Goal: Transaction & Acquisition: Purchase product/service

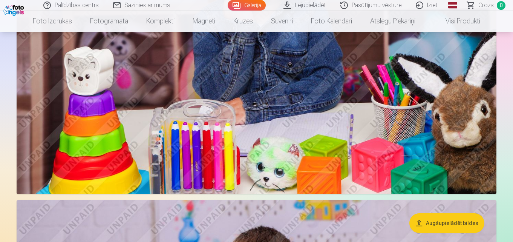
scroll to position [1017, 0]
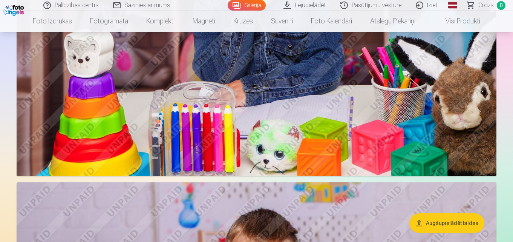
click at [426, 223] on button "Augšupielādēt bildes" at bounding box center [446, 223] width 75 height 20
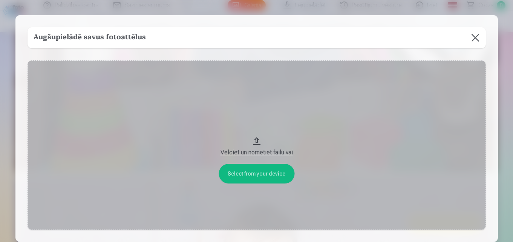
scroll to position [1021, 0]
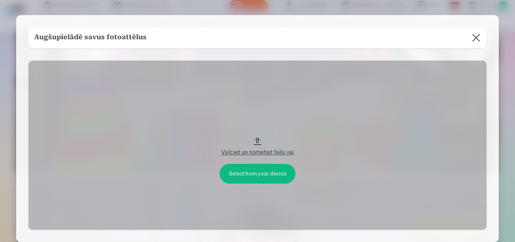
click at [238, 154] on div "Velciet un nometiet failu vai" at bounding box center [257, 152] width 443 height 9
click at [477, 45] on button at bounding box center [475, 37] width 21 height 21
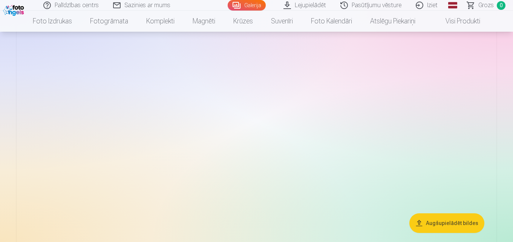
scroll to position [1586, 0]
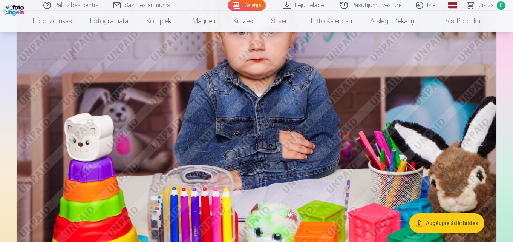
click at [320, 3] on link "Lejupielādēt" at bounding box center [305, 5] width 57 height 11
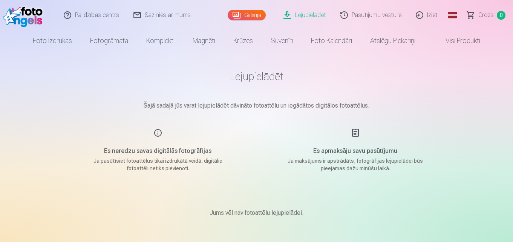
click at [255, 17] on link "Galerija" at bounding box center [247, 15] width 38 height 11
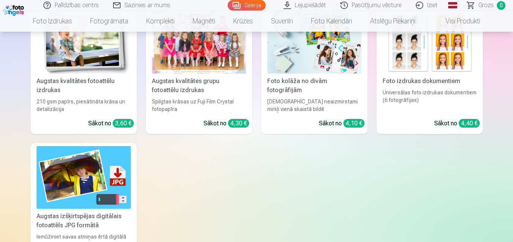
scroll to position [6218, 0]
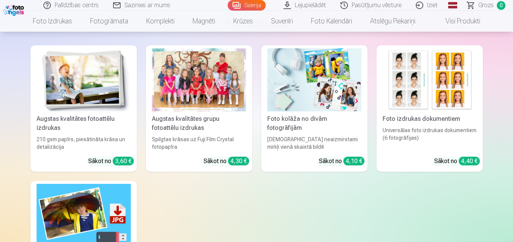
click at [179, 115] on div "Augstas kvalitātes grupu fotoattēlu izdrukas" at bounding box center [199, 123] width 100 height 18
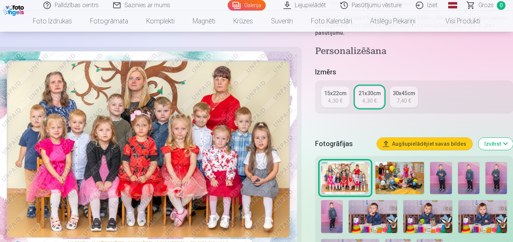
scroll to position [151, 0]
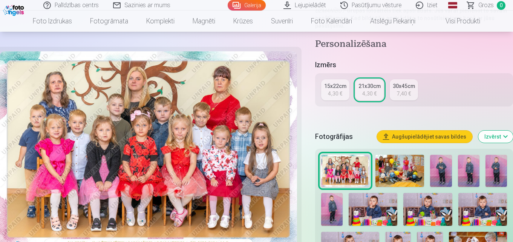
click at [495, 136] on button "Izvērst" at bounding box center [495, 136] width 35 height 12
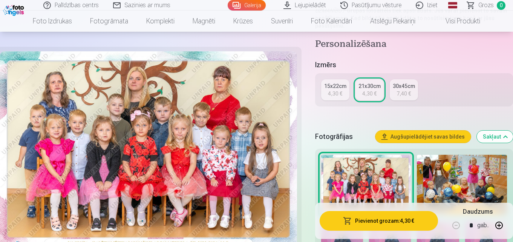
click at [495, 136] on button "Sakļaut" at bounding box center [495, 136] width 36 height 12
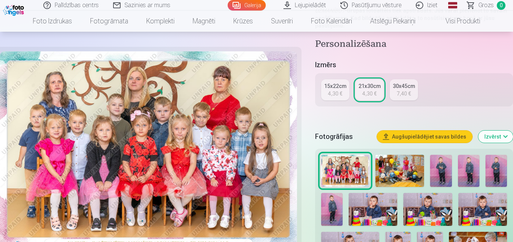
scroll to position [220, 0]
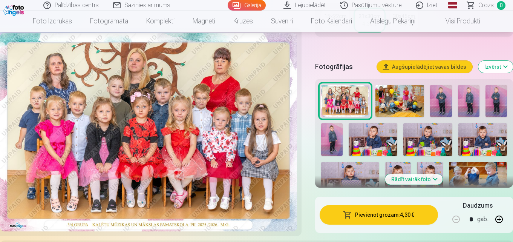
click at [341, 212] on button "Pievienot grozam : 4,30 €" at bounding box center [379, 215] width 118 height 20
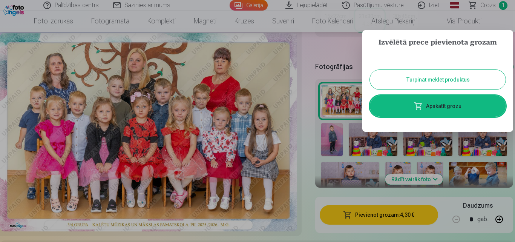
click at [401, 81] on button "Turpināt meklēt produktus" at bounding box center [438, 80] width 136 height 20
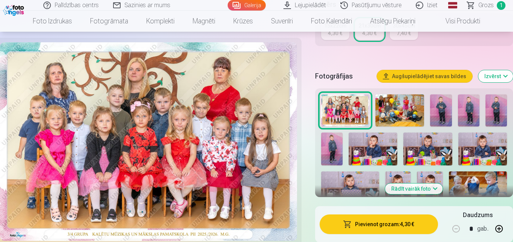
scroll to position [183, 0]
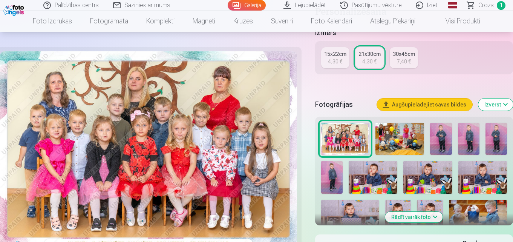
click at [412, 144] on img at bounding box center [399, 138] width 49 height 32
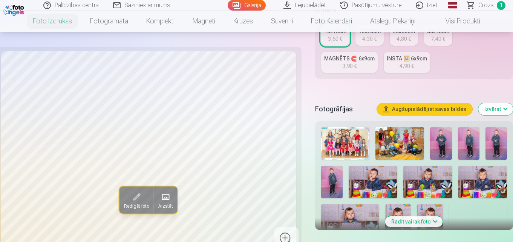
scroll to position [188, 0]
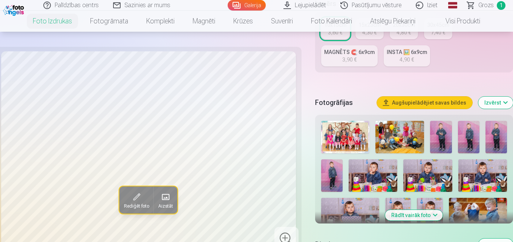
click at [443, 133] on img at bounding box center [440, 137] width 21 height 32
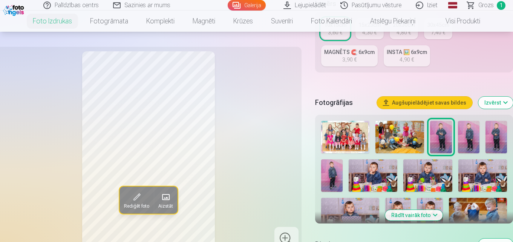
click at [460, 139] on img at bounding box center [468, 137] width 21 height 32
click at [490, 140] on img at bounding box center [495, 137] width 21 height 32
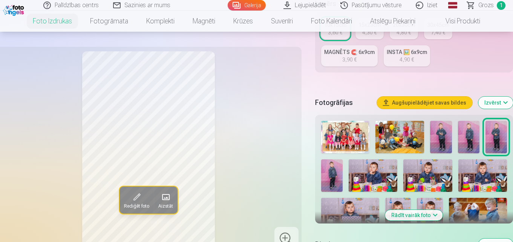
click at [328, 167] on img at bounding box center [331, 175] width 21 height 32
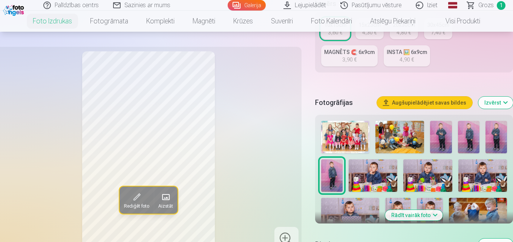
click at [441, 138] on img at bounding box center [440, 137] width 21 height 32
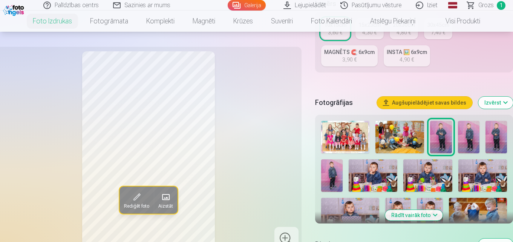
click at [376, 170] on img at bounding box center [373, 175] width 49 height 32
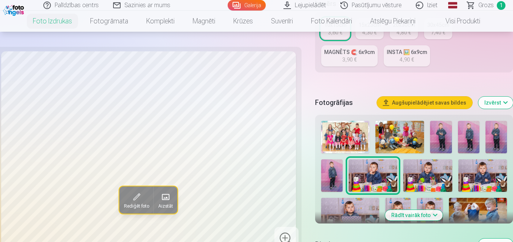
click at [347, 57] on div "3,90 €" at bounding box center [349, 60] width 14 height 8
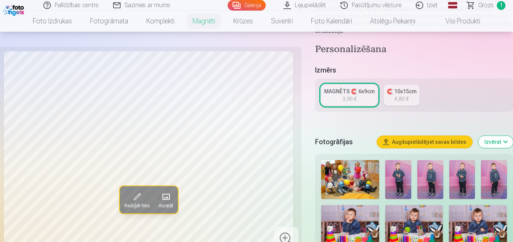
scroll to position [151, 0]
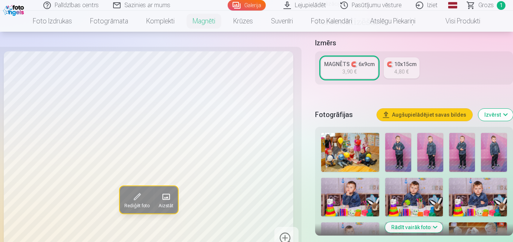
click at [395, 140] on img at bounding box center [398, 152] width 26 height 39
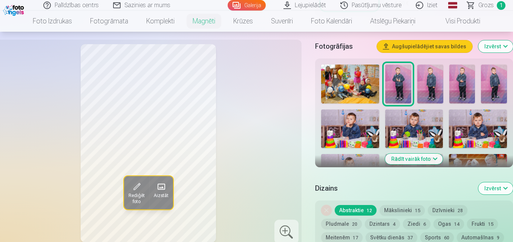
scroll to position [226, 0]
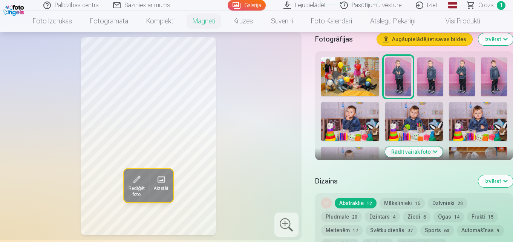
click at [415, 147] on button "Rādīt vairāk foto" at bounding box center [414, 151] width 58 height 11
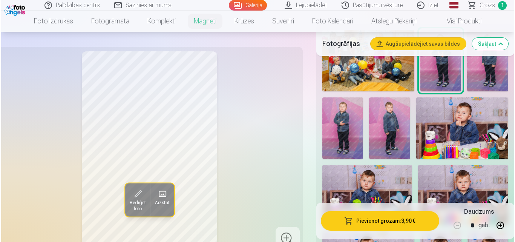
scroll to position [264, 0]
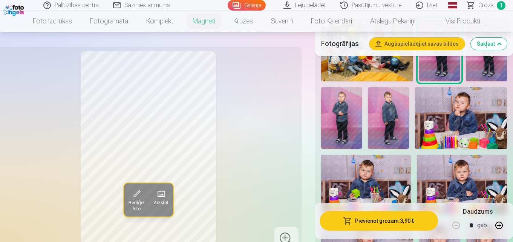
click at [391, 217] on button "Pievienot grozam : 3,90 €" at bounding box center [379, 221] width 118 height 20
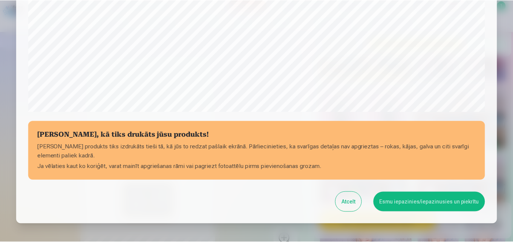
scroll to position [301, 0]
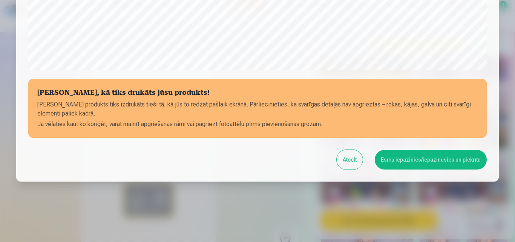
click at [406, 161] on button "Esmu iepazinies/iepazinusies un piekrītu" at bounding box center [431, 160] width 112 height 20
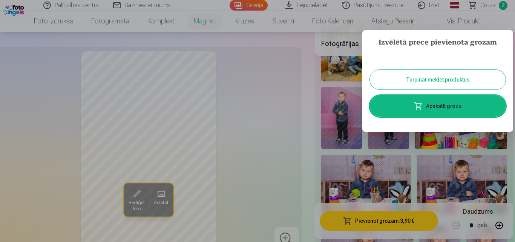
click at [421, 83] on button "Turpināt meklēt produktus" at bounding box center [438, 80] width 136 height 20
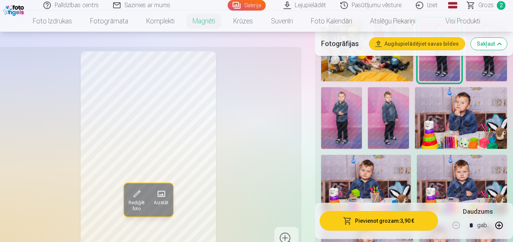
click at [359, 159] on img at bounding box center [366, 185] width 90 height 60
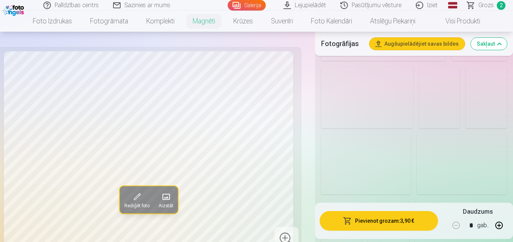
scroll to position [829, 0]
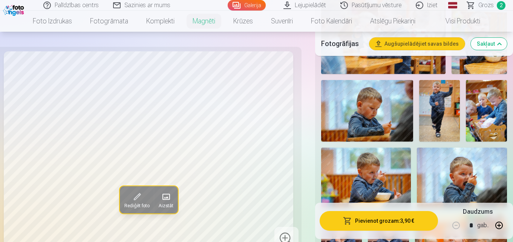
click at [447, 105] on img at bounding box center [439, 110] width 41 height 61
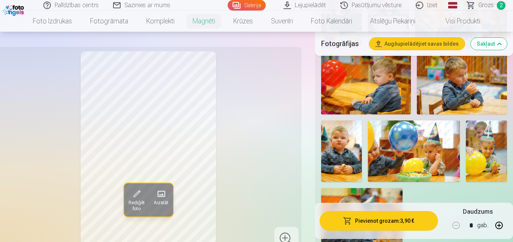
scroll to position [1319, 0]
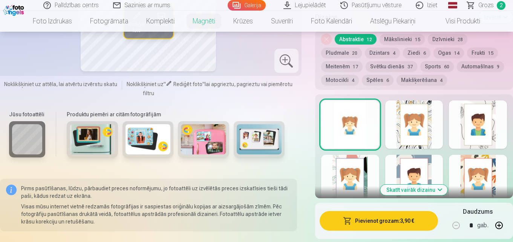
click at [244, 135] on img at bounding box center [259, 139] width 45 height 30
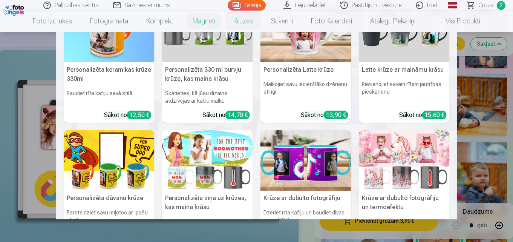
scroll to position [0, 0]
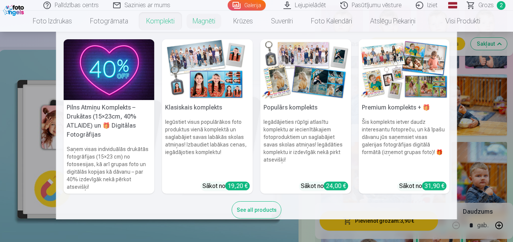
click at [162, 23] on link "Komplekti" at bounding box center [160, 21] width 46 height 21
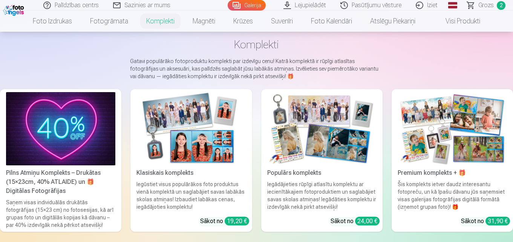
scroll to position [75, 0]
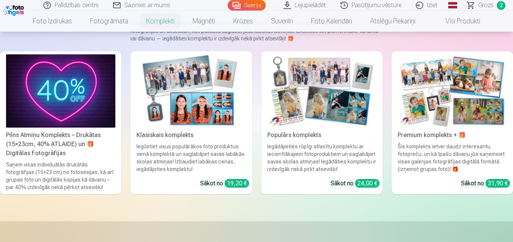
click at [35, 134] on div "Pilns Atmiņu Komplekts – Drukātas (15×23cm, 40% ATLAIDE) un 🎁 Digitālas Fotogrā…" at bounding box center [60, 143] width 115 height 27
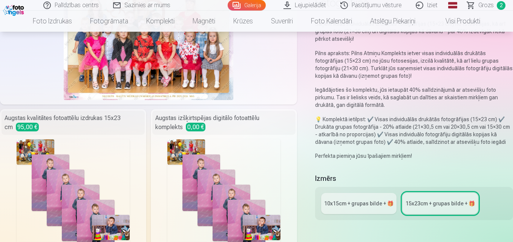
scroll to position [151, 0]
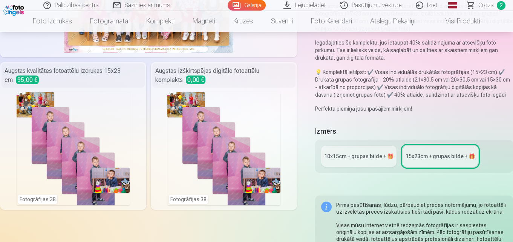
click at [362, 159] on div "10x15сm + grupas bilde + 🎁" at bounding box center [358, 156] width 69 height 8
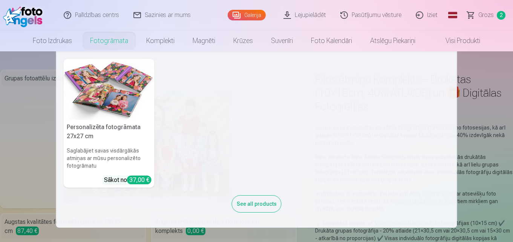
click at [113, 91] on img at bounding box center [109, 89] width 91 height 61
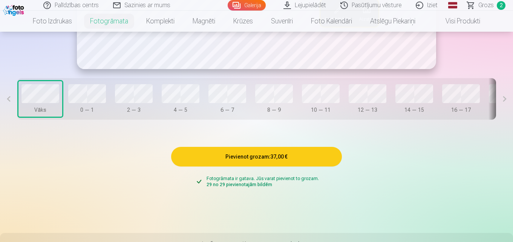
click at [225, 161] on button "Pievienot grozam : 37,00 €" at bounding box center [256, 157] width 171 height 20
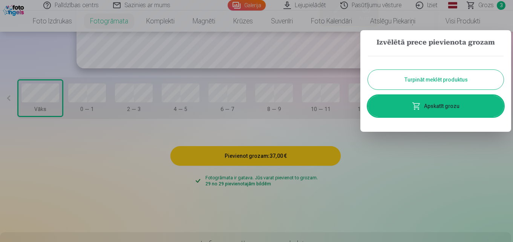
scroll to position [566, 0]
click at [421, 171] on div at bounding box center [257, 121] width 515 height 242
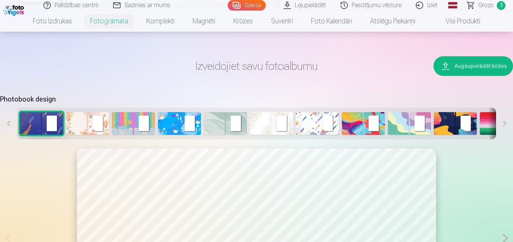
scroll to position [302, 0]
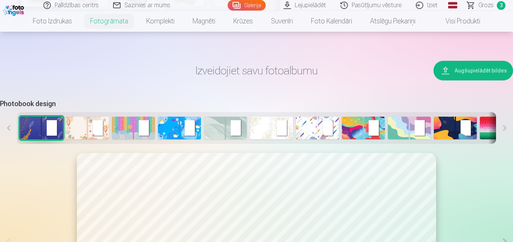
click at [257, 128] on img at bounding box center [271, 127] width 43 height 23
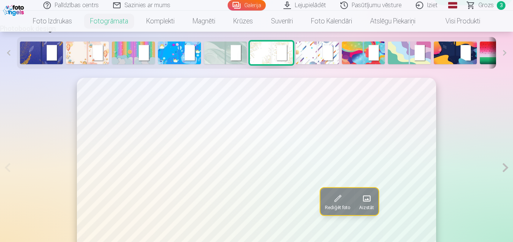
scroll to position [378, 0]
click at [438, 51] on img at bounding box center [455, 52] width 43 height 23
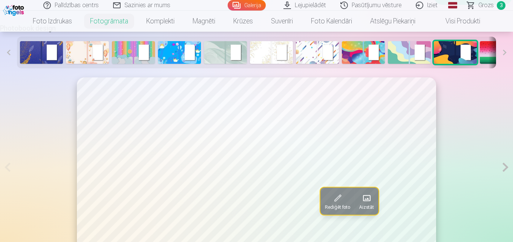
click at [372, 52] on img at bounding box center [363, 52] width 43 height 23
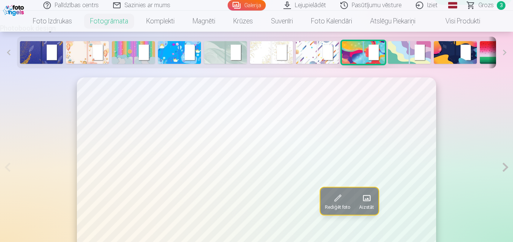
click at [489, 53] on img at bounding box center [501, 52] width 43 height 23
click at [504, 55] on button at bounding box center [504, 53] width 17 height 32
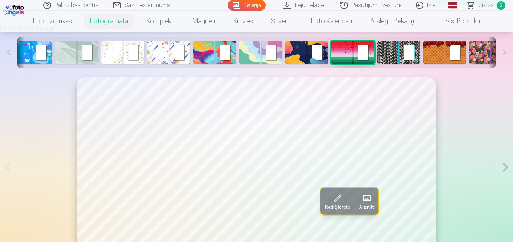
click at [504, 55] on button at bounding box center [504, 53] width 17 height 32
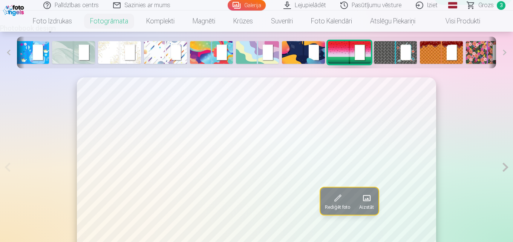
scroll to position [0, 168]
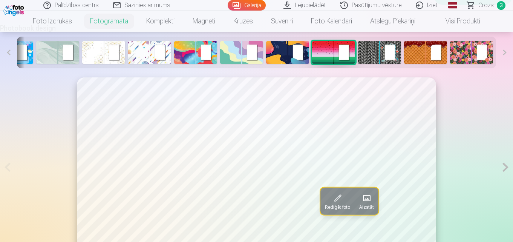
click at [372, 56] on img at bounding box center [379, 52] width 43 height 23
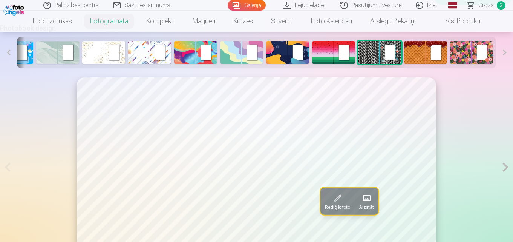
click at [421, 52] on img at bounding box center [425, 52] width 43 height 23
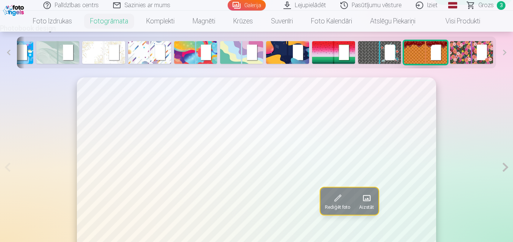
click at [335, 210] on span "Rediģēt foto" at bounding box center [337, 207] width 25 height 6
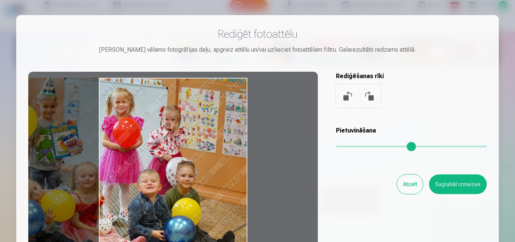
drag, startPoint x: 208, startPoint y: 150, endPoint x: 68, endPoint y: 112, distance: 145.7
click at [68, 112] on div at bounding box center [172, 190] width 289 height 237
click at [171, 8] on div at bounding box center [257, 121] width 515 height 242
